Goal: Task Accomplishment & Management: Manage account settings

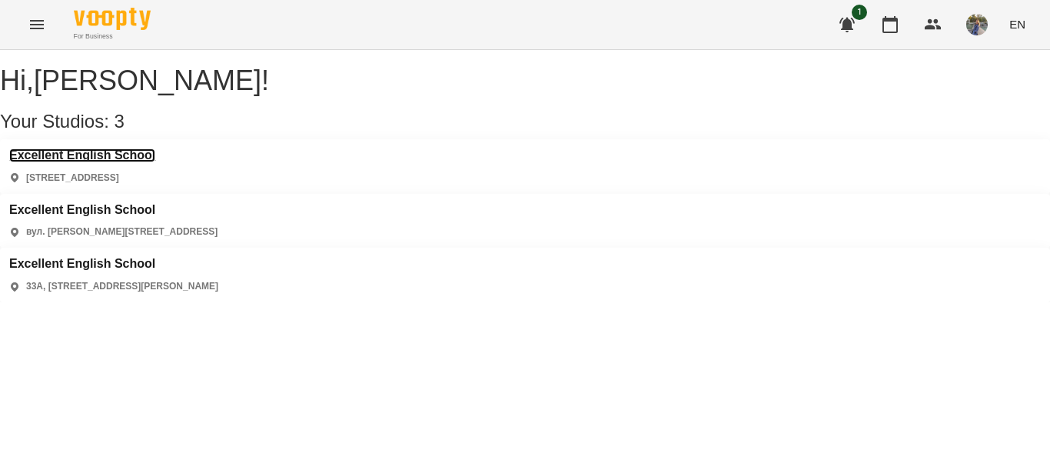
click at [141, 162] on h3 "Excellent English School" at bounding box center [82, 155] width 146 height 14
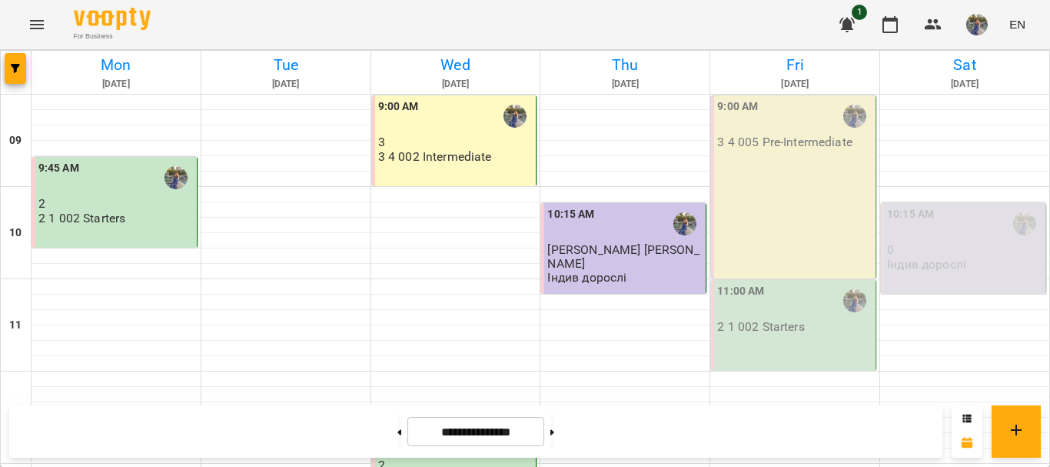
scroll to position [804, 0]
click at [554, 437] on button at bounding box center [553, 431] width 4 height 34
type input "**********"
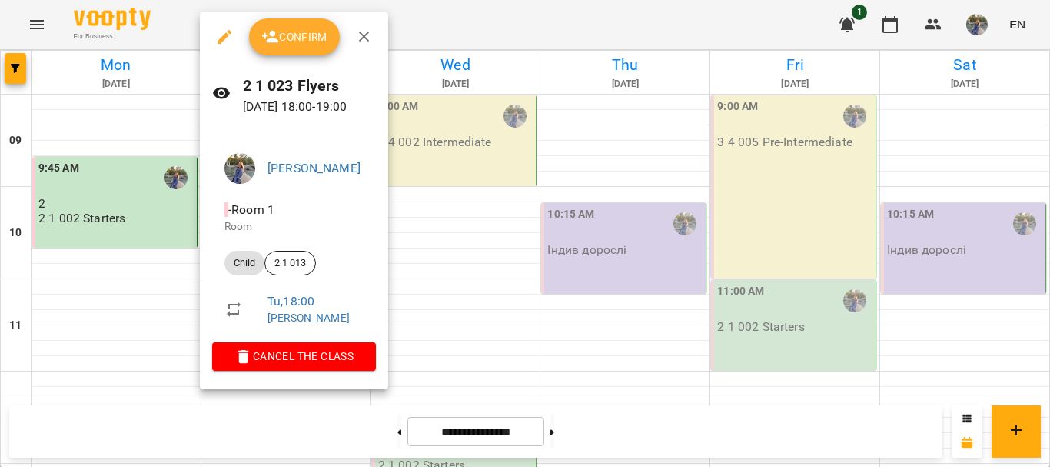
click at [321, 49] on button "Confirm" at bounding box center [294, 36] width 91 height 37
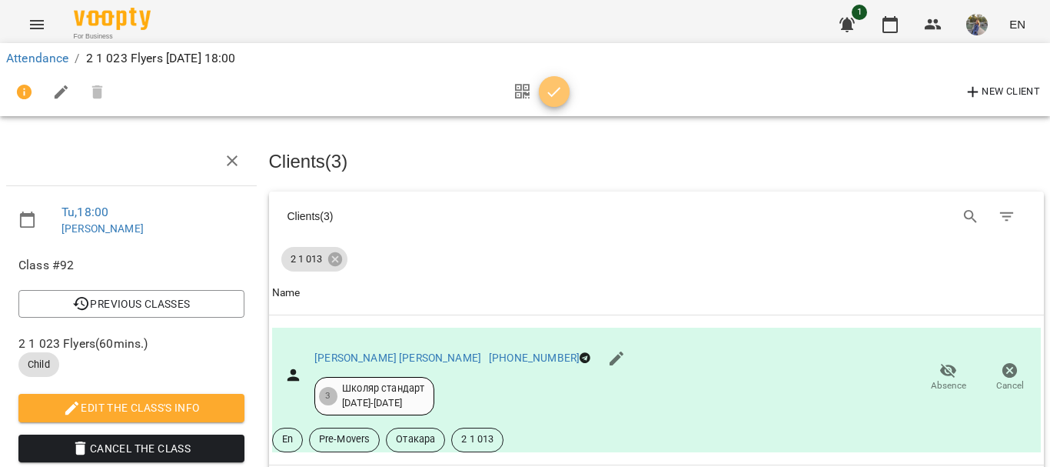
click at [554, 91] on icon "button" at bounding box center [554, 92] width 18 height 18
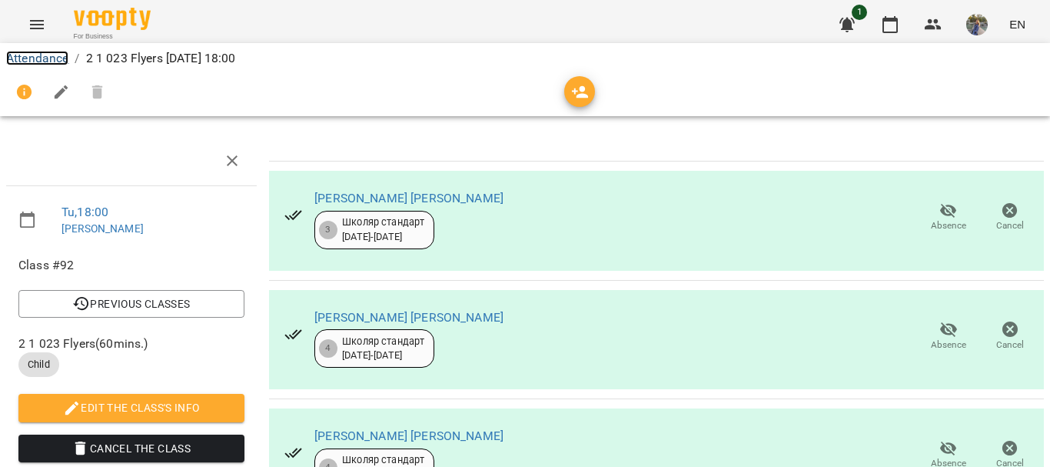
click at [36, 52] on link "Attendance" at bounding box center [37, 58] width 62 height 15
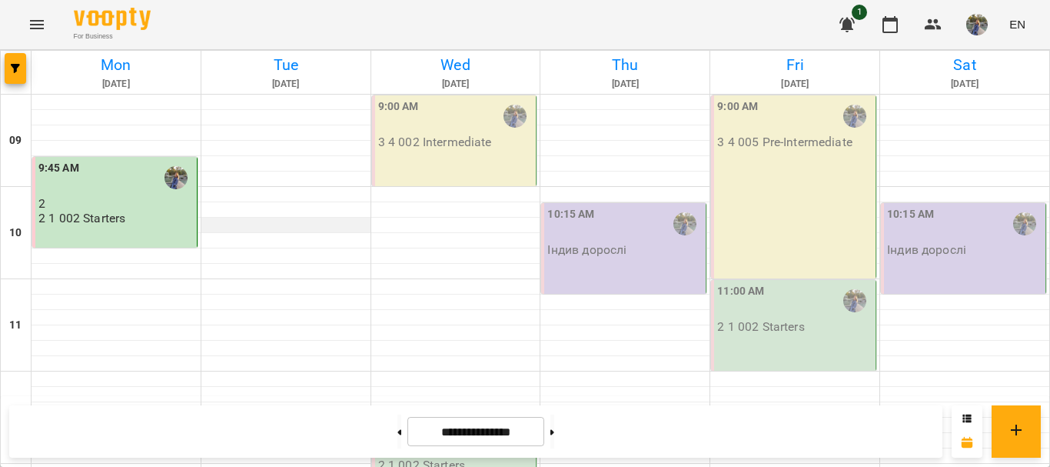
scroll to position [804, 0]
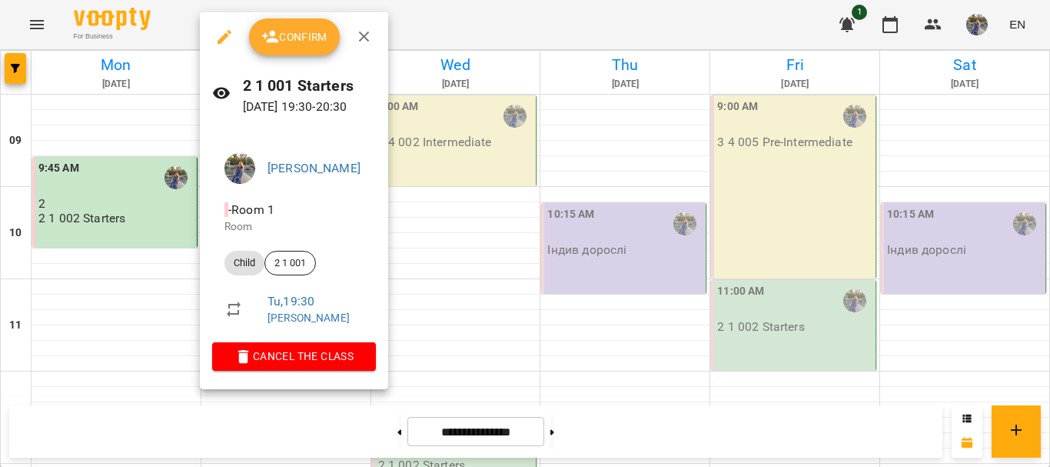
click at [308, 38] on span "Confirm" at bounding box center [294, 37] width 66 height 18
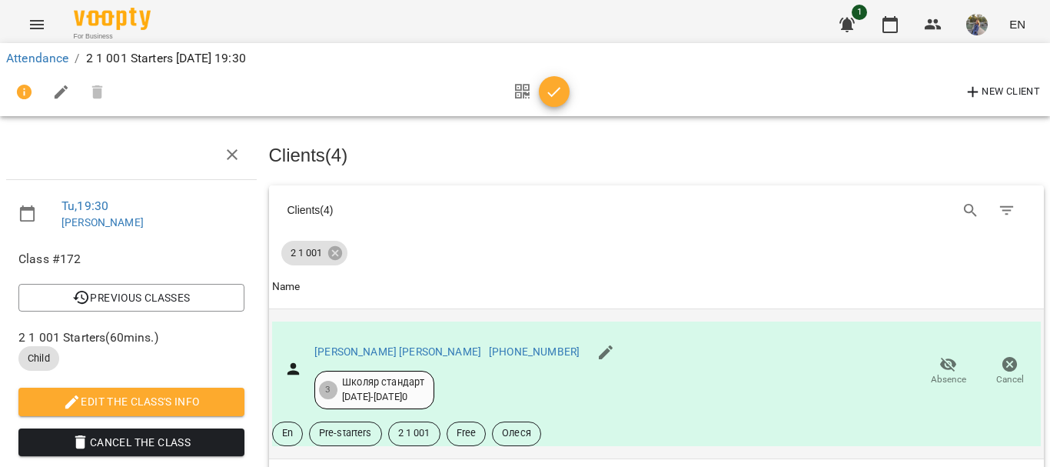
scroll to position [154, 0]
click at [940, 355] on icon "button" at bounding box center [949, 364] width 18 height 18
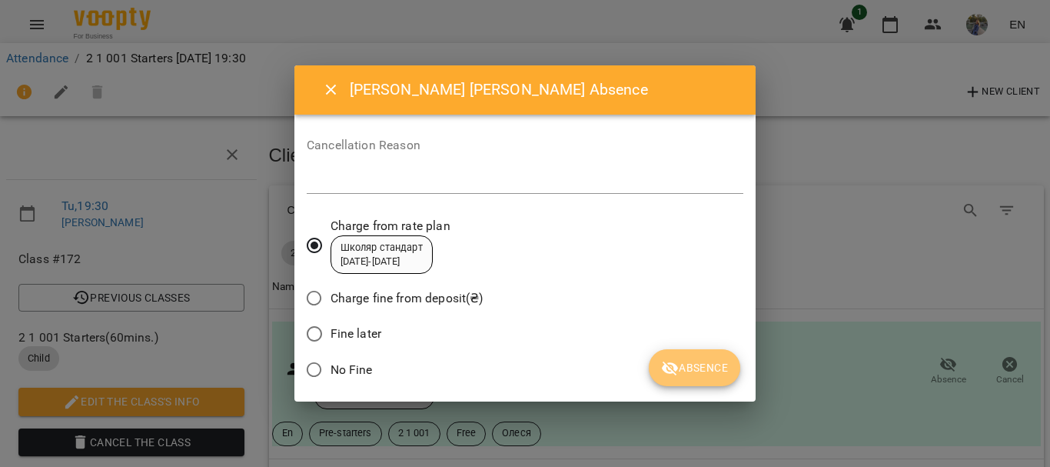
click at [680, 373] on span "Absence" at bounding box center [694, 367] width 67 height 18
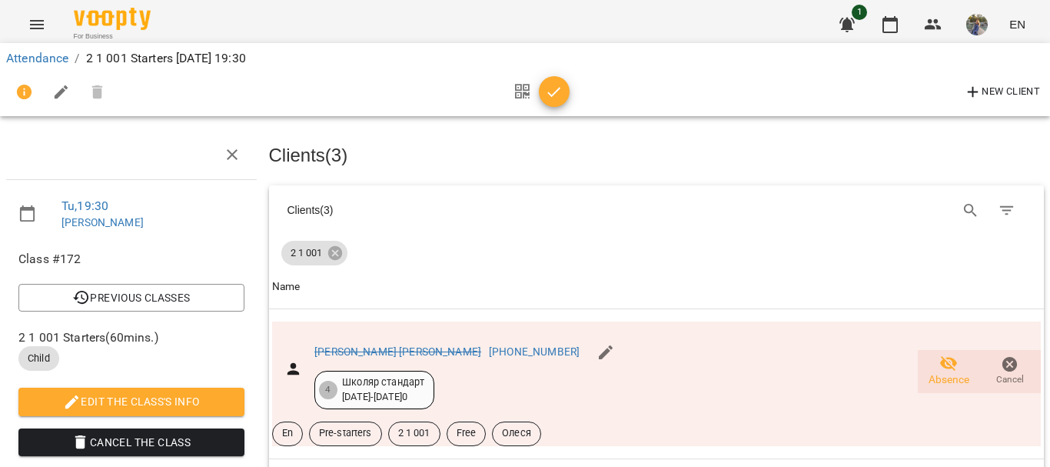
scroll to position [432, 0]
click at [557, 97] on icon "button" at bounding box center [554, 92] width 18 height 18
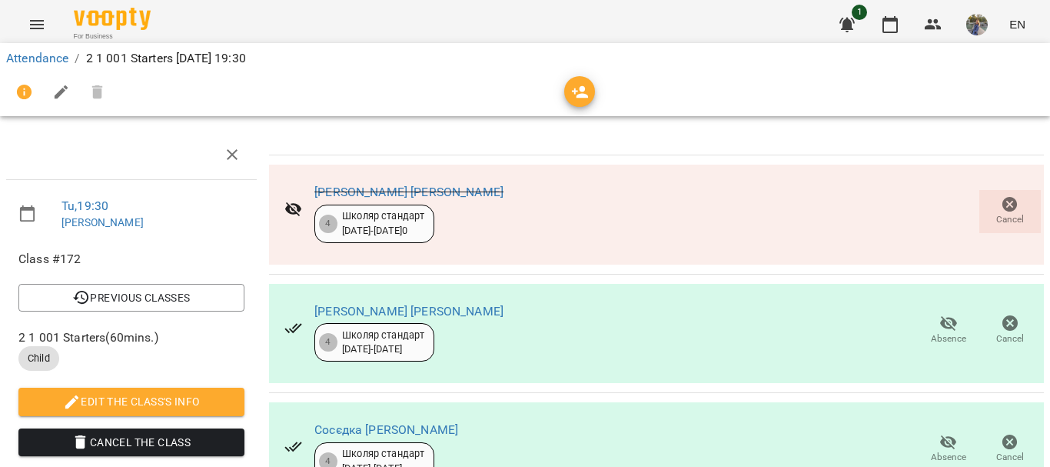
scroll to position [0, 0]
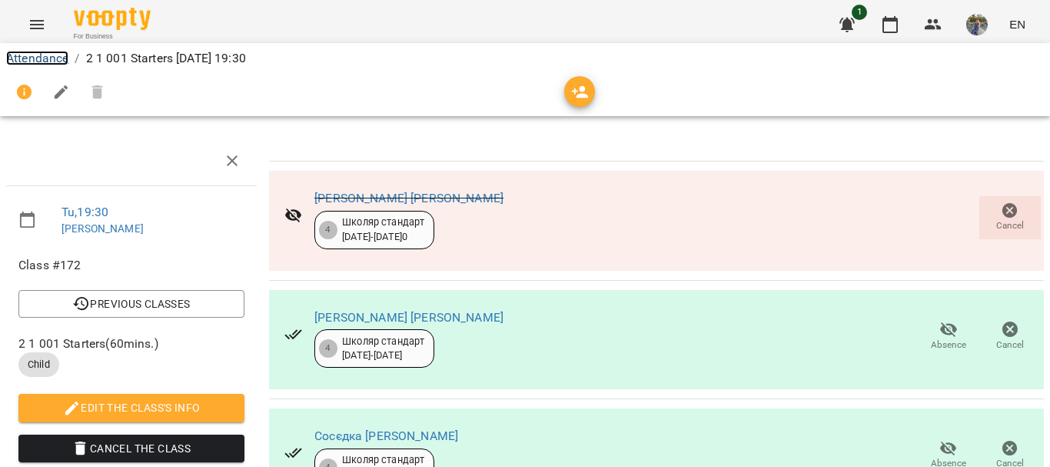
click at [28, 56] on link "Attendance" at bounding box center [37, 58] width 62 height 15
